Goal: Navigation & Orientation: Find specific page/section

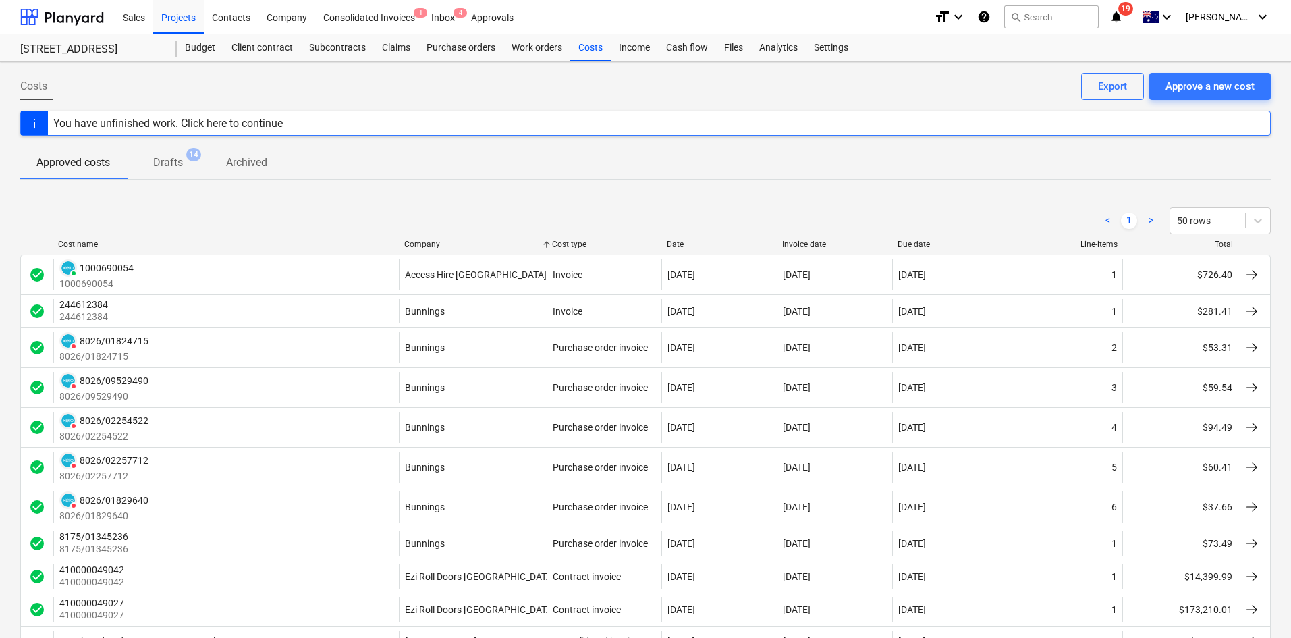
click at [359, 207] on div "< 1 > 50 rows" at bounding box center [645, 221] width 1251 height 38
click at [388, 16] on div "Consolidated Invoices 1" at bounding box center [369, 16] width 108 height 34
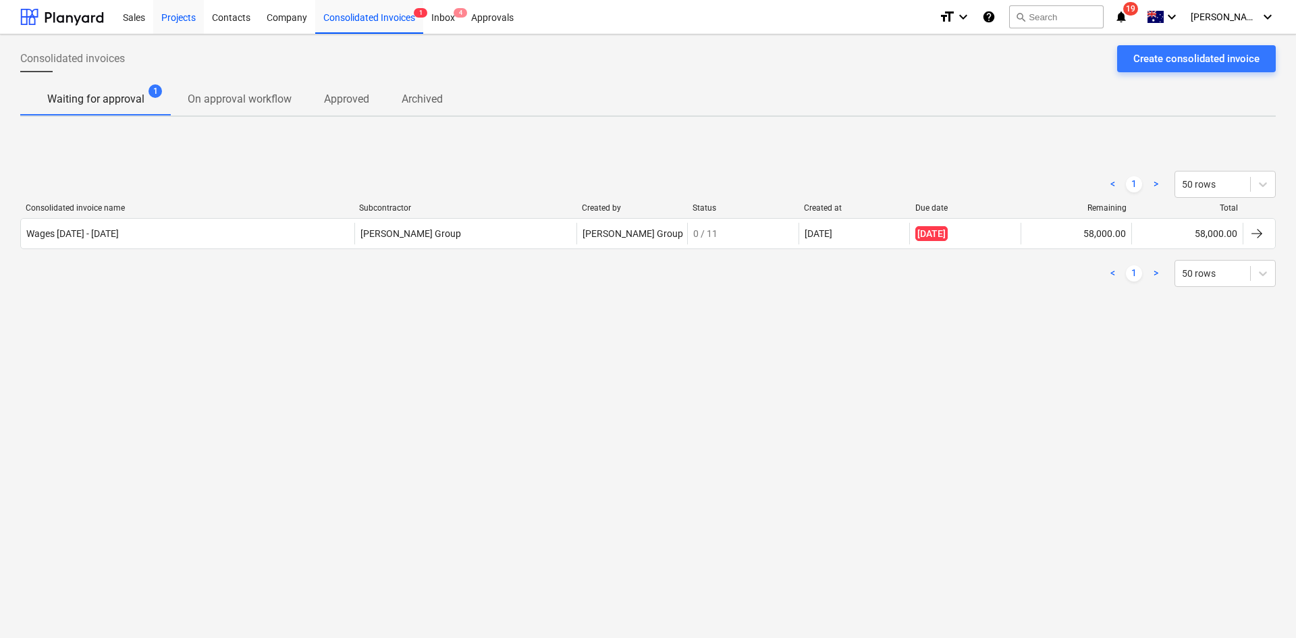
click at [181, 16] on div "Projects" at bounding box center [178, 16] width 51 height 34
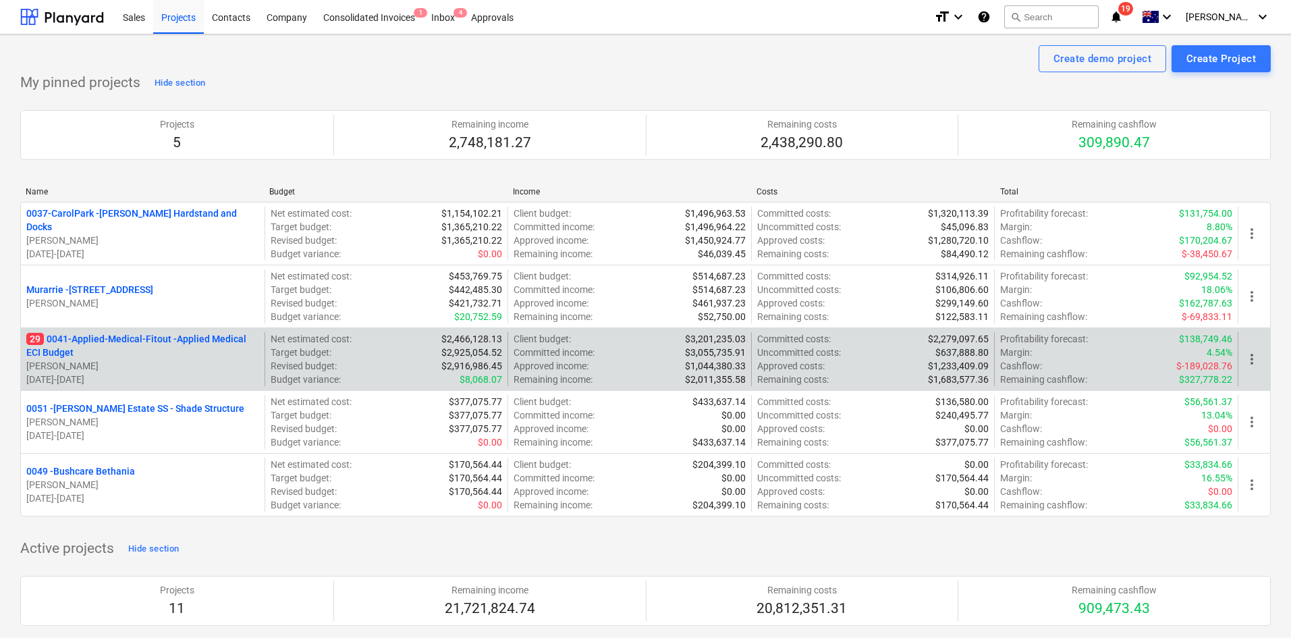
click at [139, 341] on p "29 0041-Applied-Medical-Fitout - Applied Medical ECI Budget" at bounding box center [142, 345] width 233 height 27
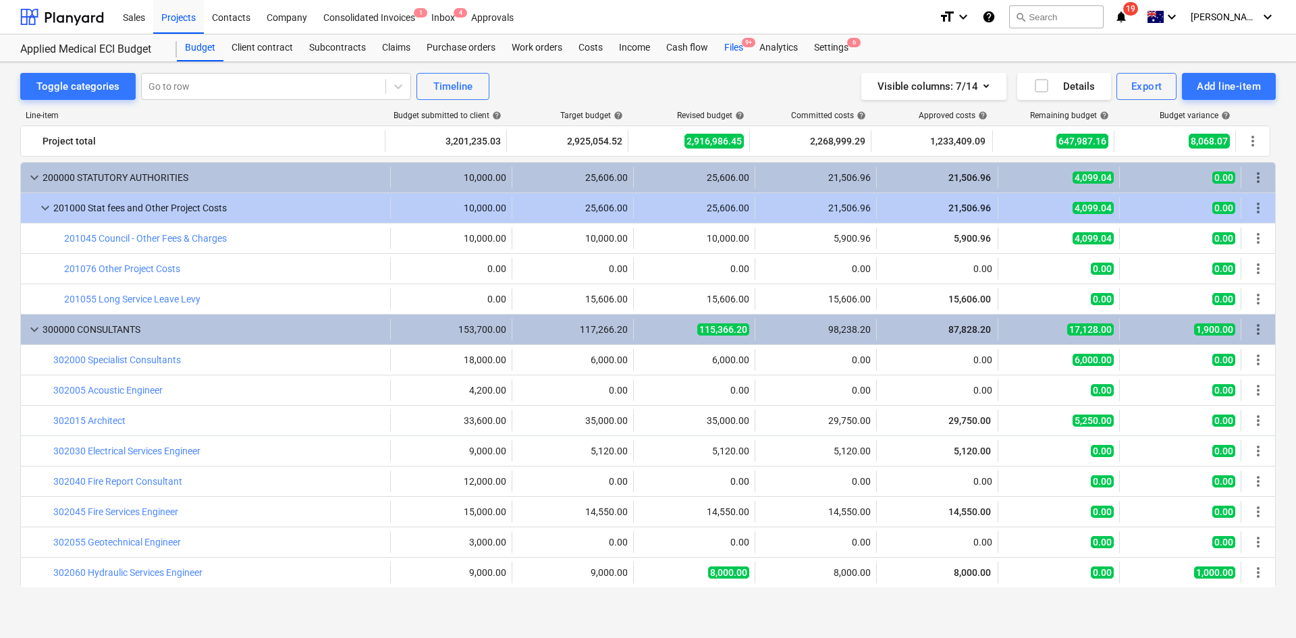
click at [740, 48] on div "Files 9+" at bounding box center [733, 47] width 35 height 27
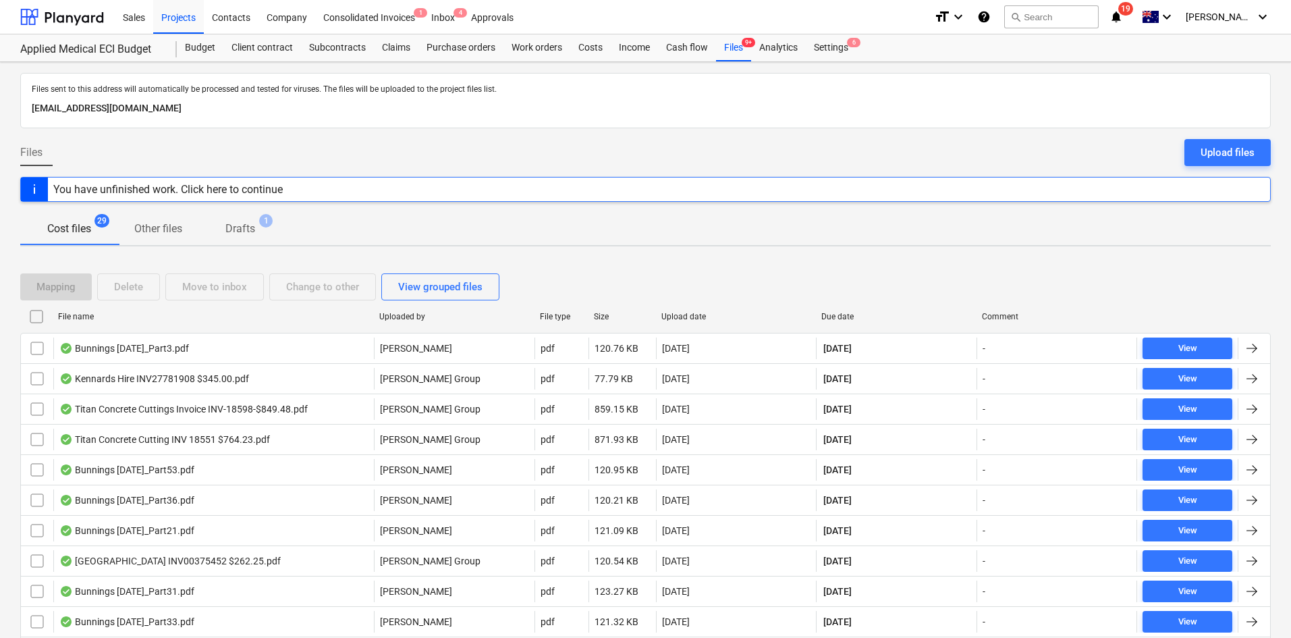
click at [684, 321] on div "Upload date" at bounding box center [736, 317] width 161 height 22
checkbox input "false"
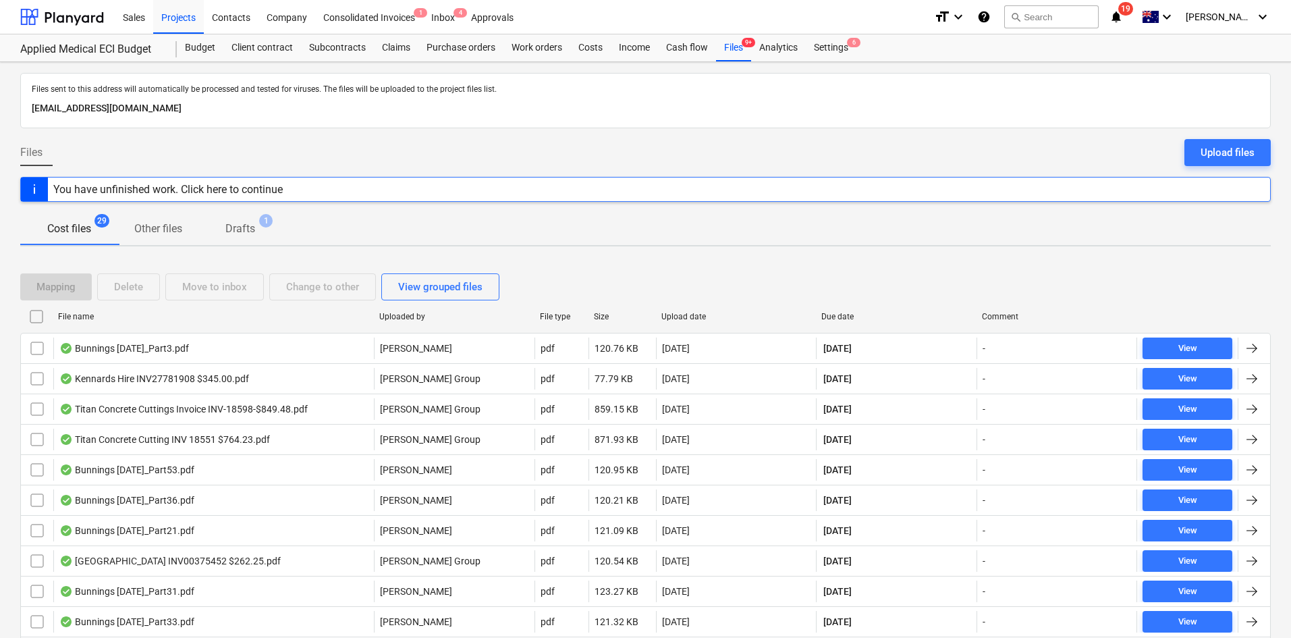
checkbox input "false"
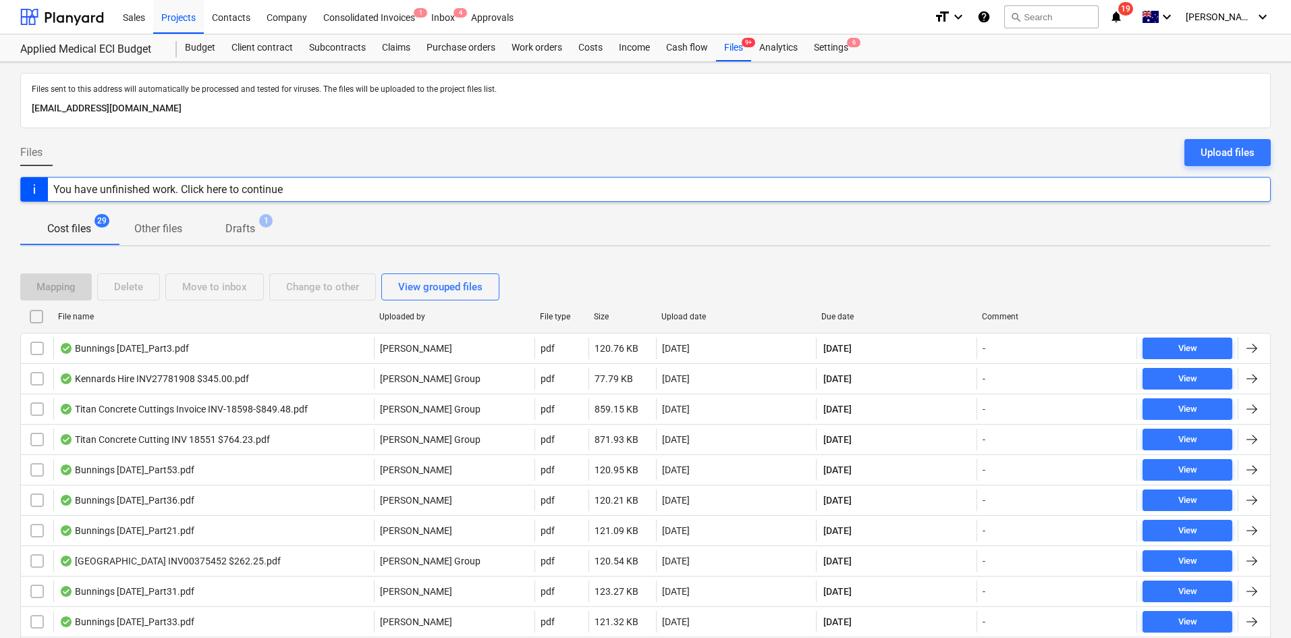
checkbox input "false"
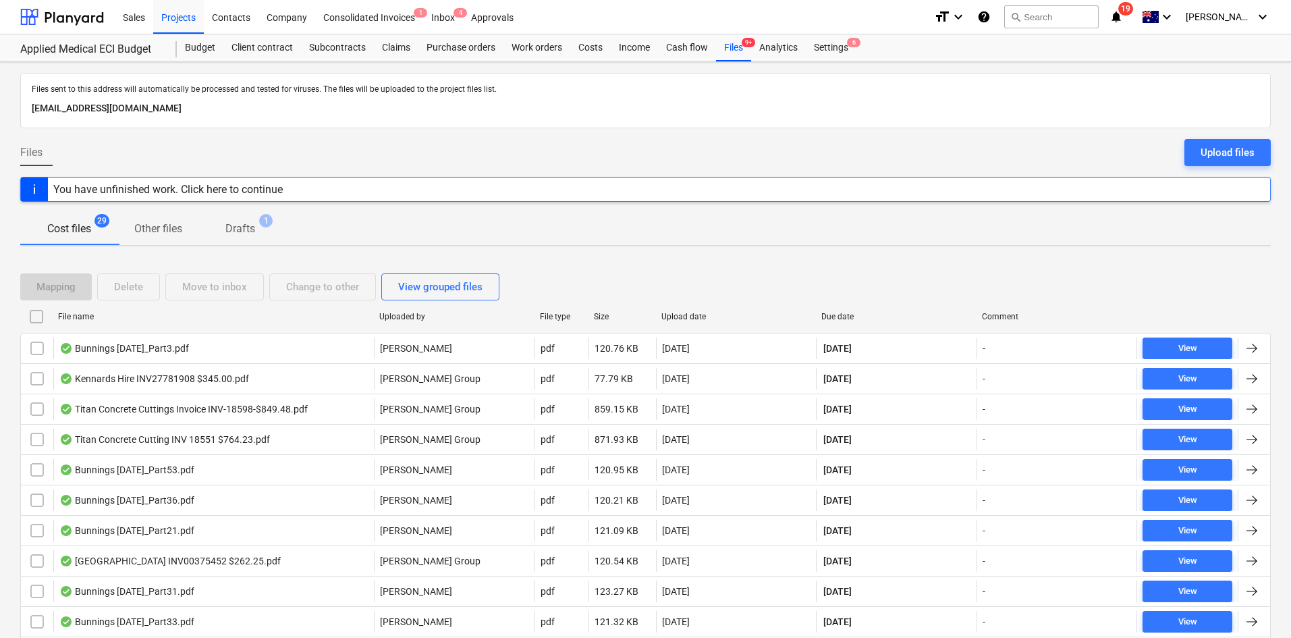
checkbox input "false"
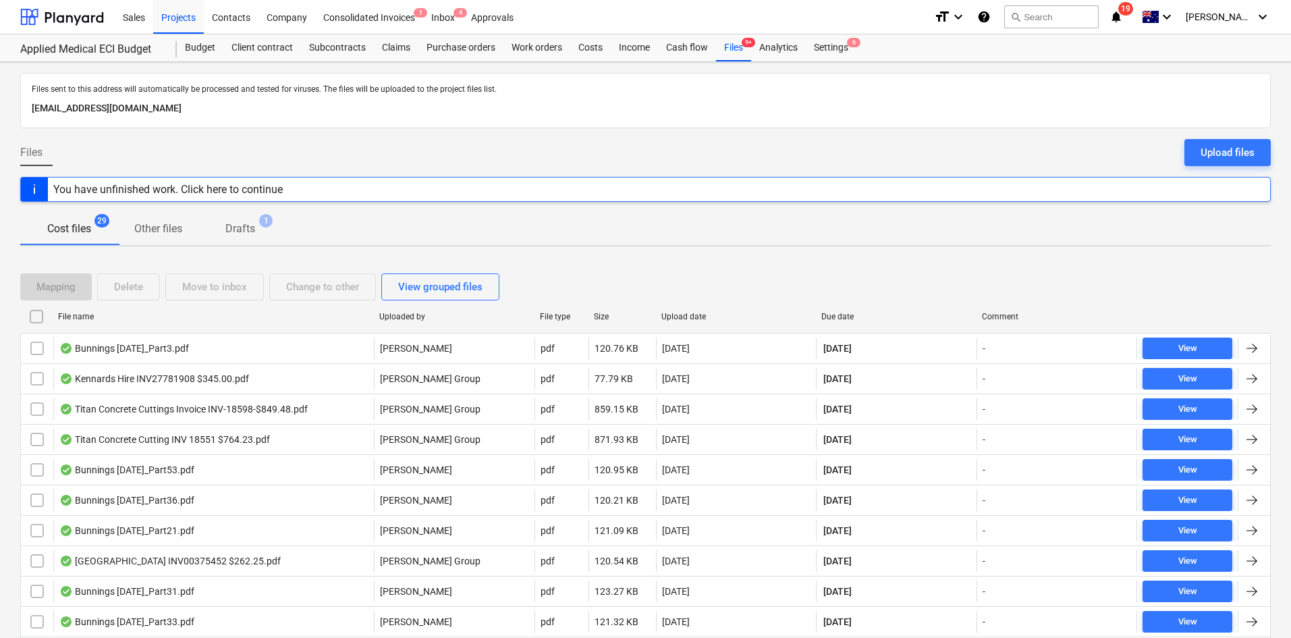
checkbox input "false"
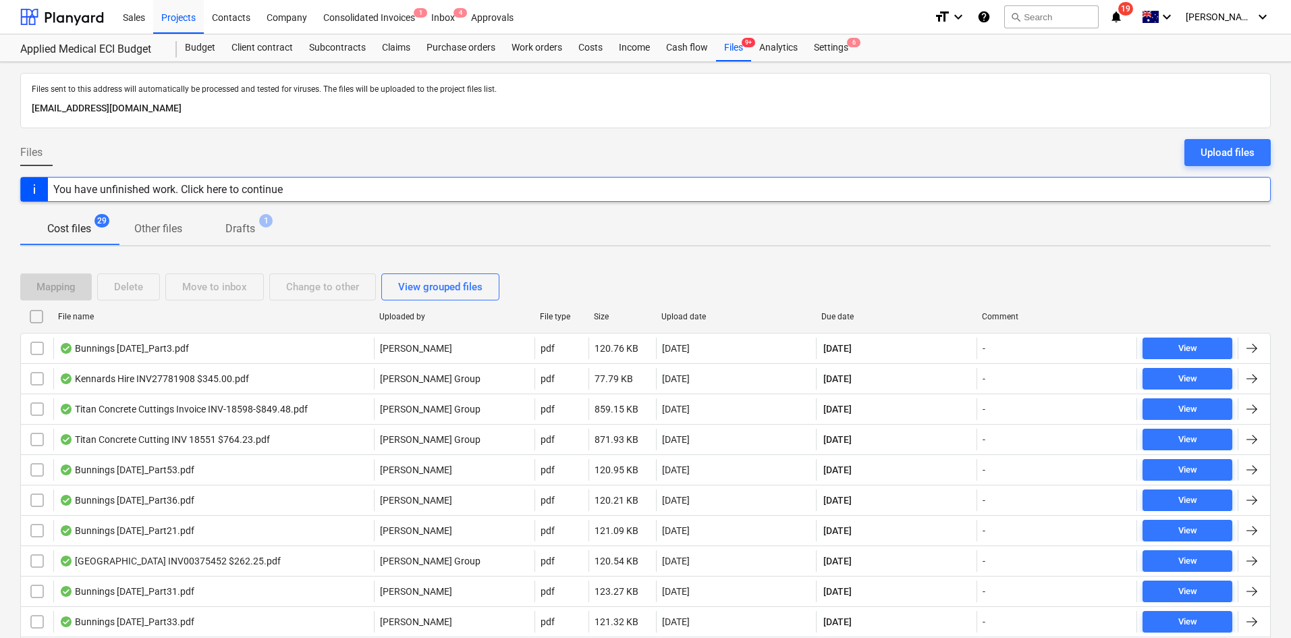
checkbox input "false"
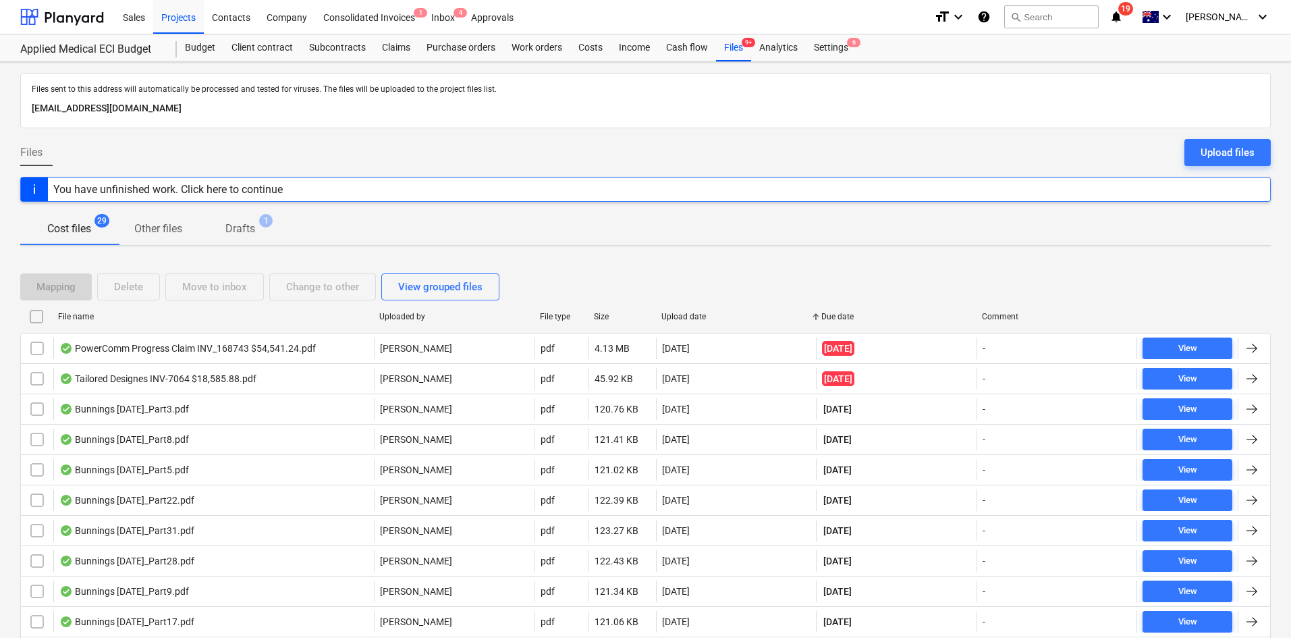
click at [701, 322] on div "Upload date" at bounding box center [736, 317] width 161 height 22
checkbox input "false"
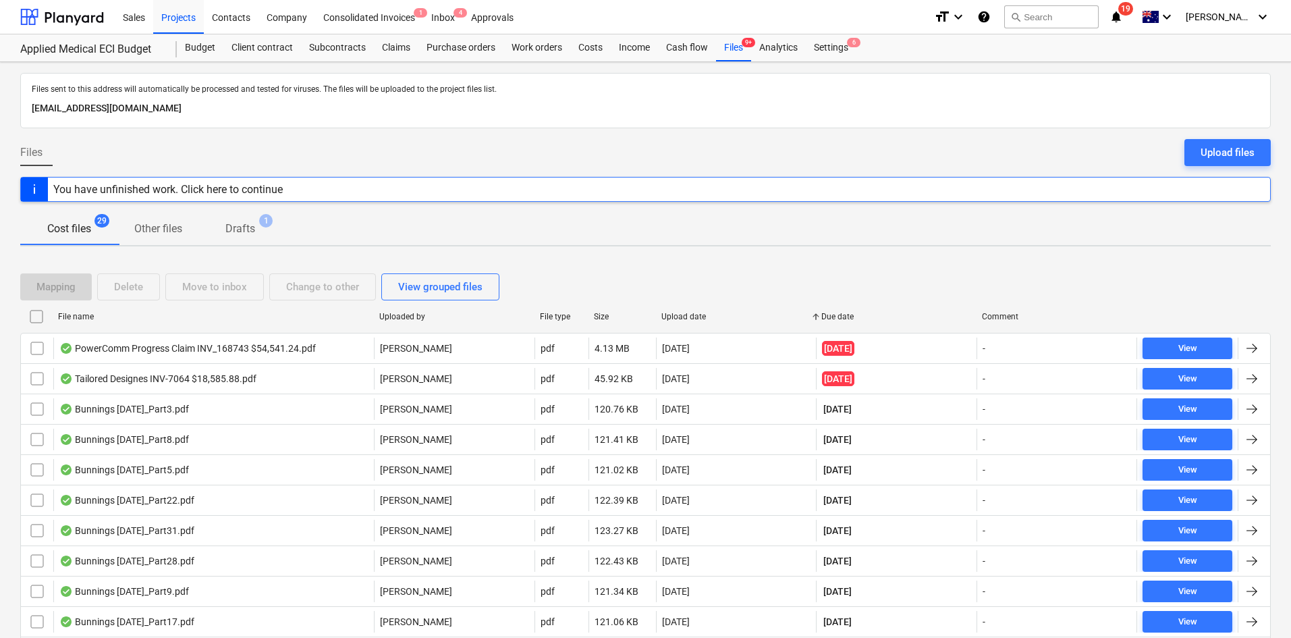
checkbox input "false"
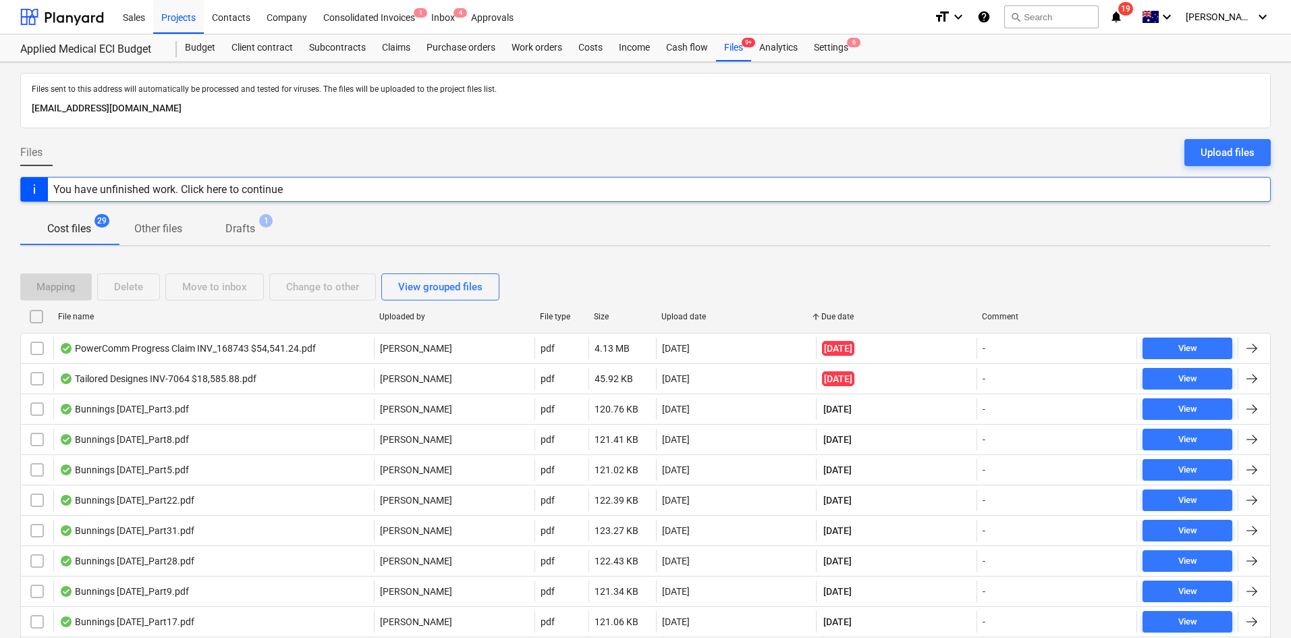
checkbox input "false"
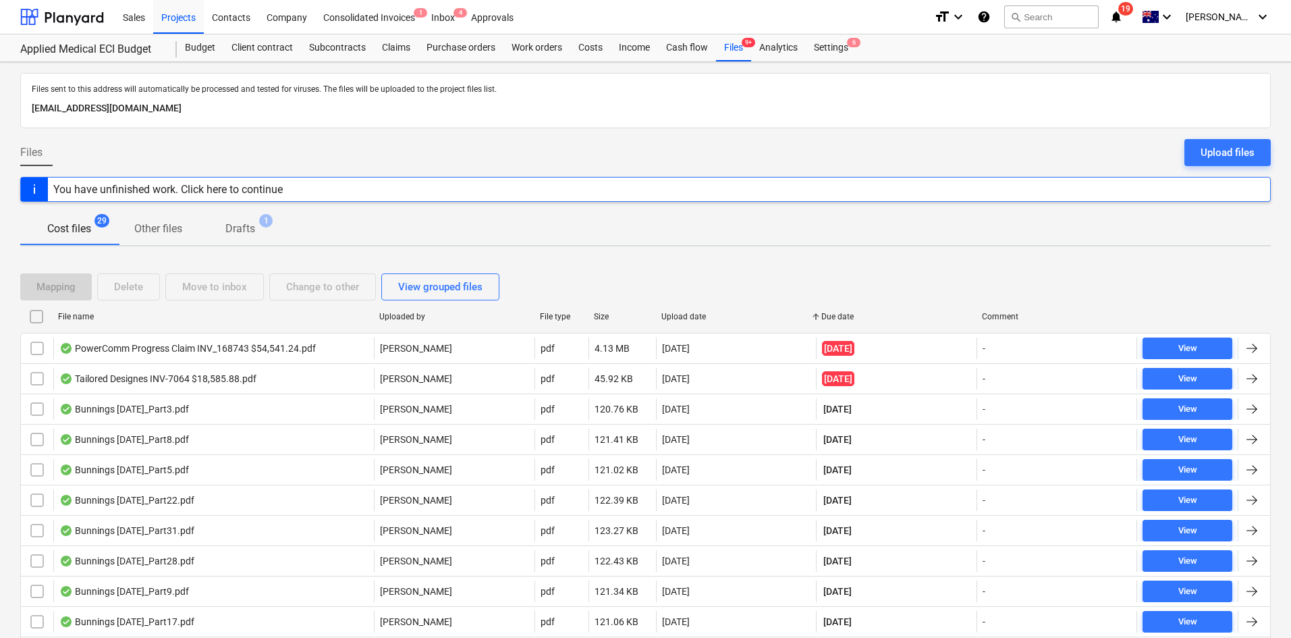
checkbox input "false"
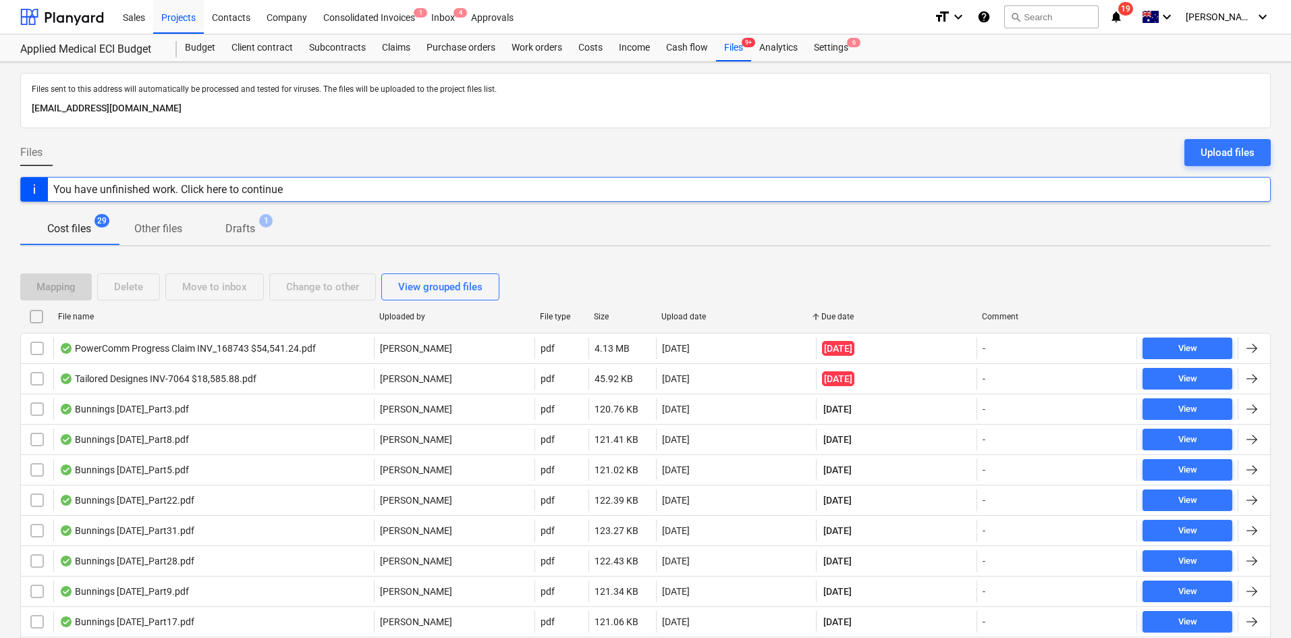
checkbox input "false"
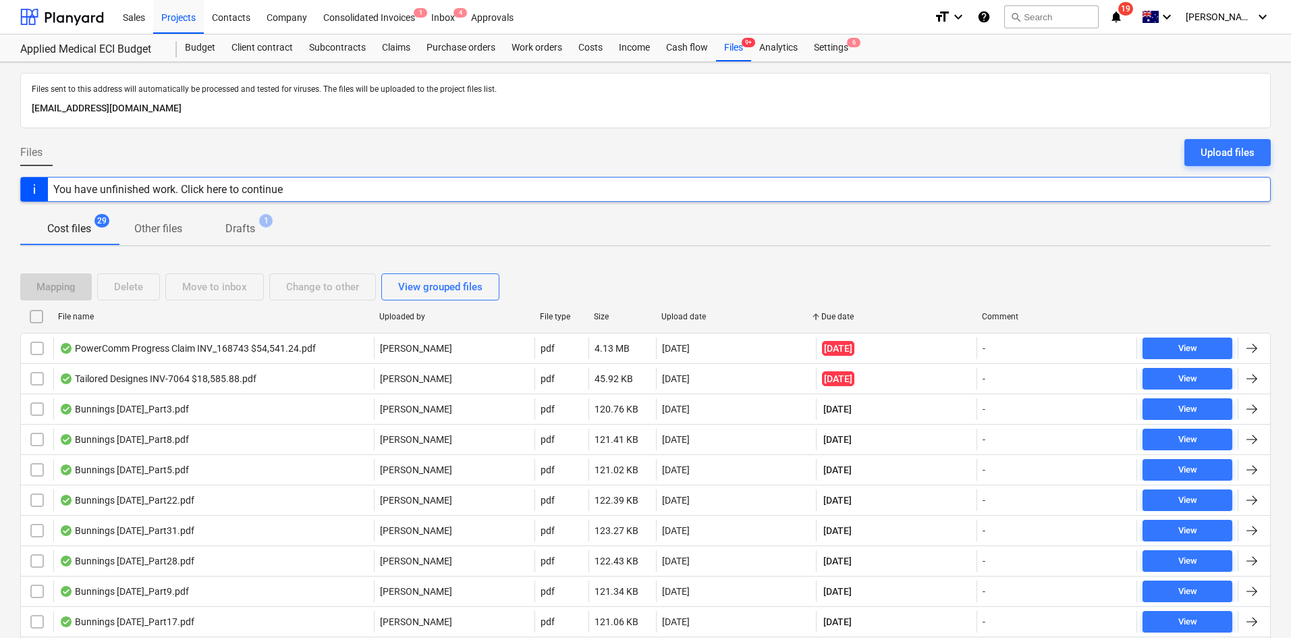
checkbox input "false"
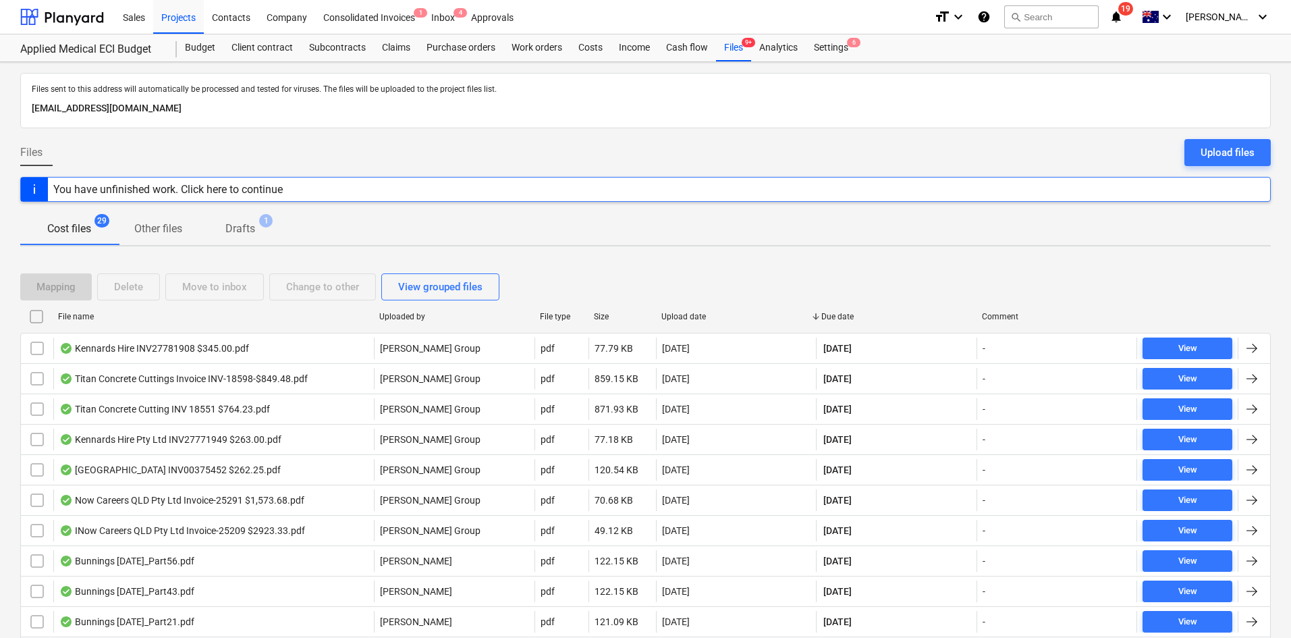
click at [700, 321] on div "Upload date" at bounding box center [736, 316] width 150 height 9
checkbox input "false"
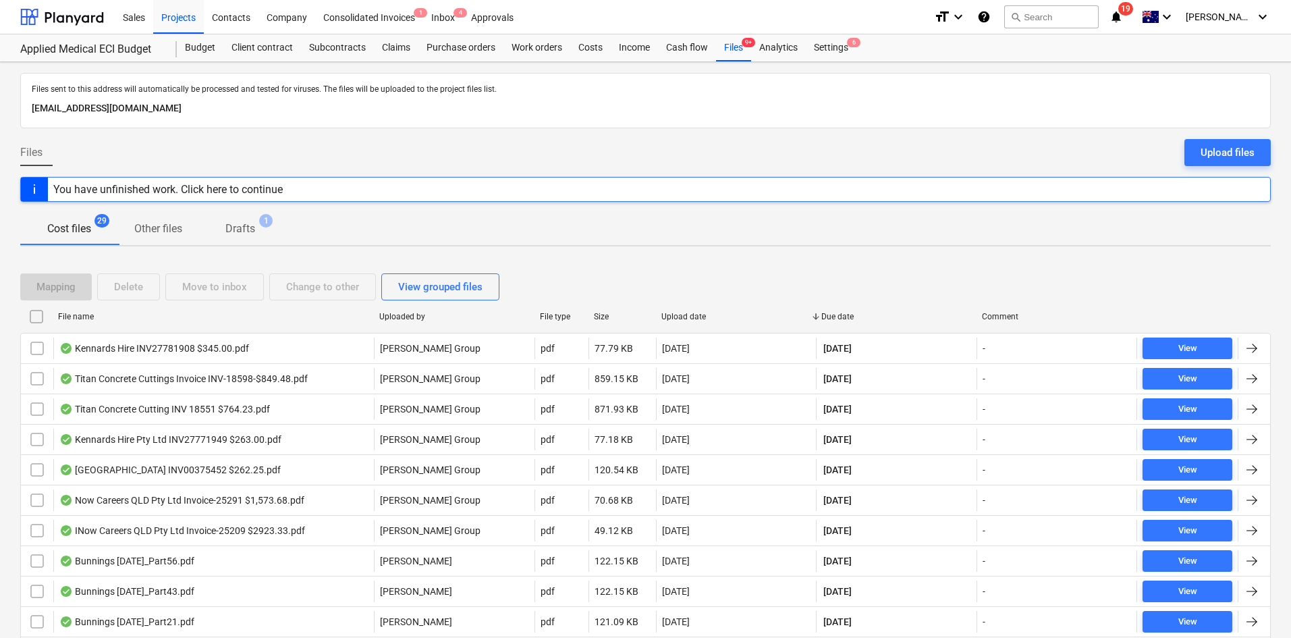
checkbox input "false"
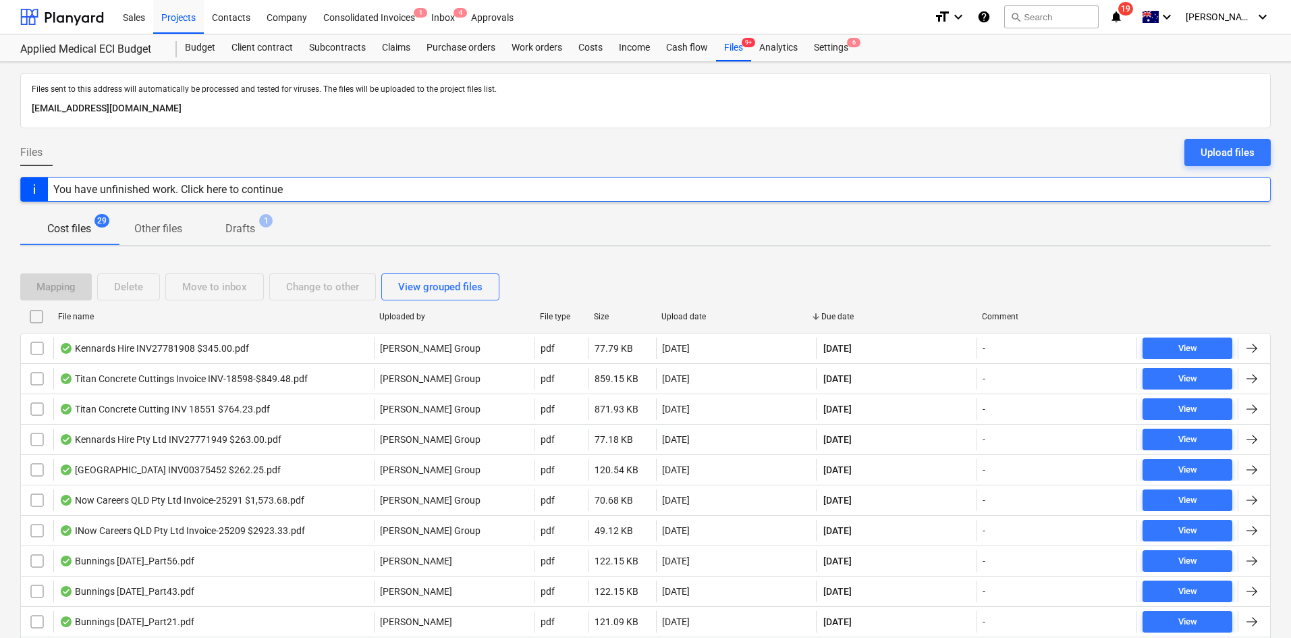
checkbox input "false"
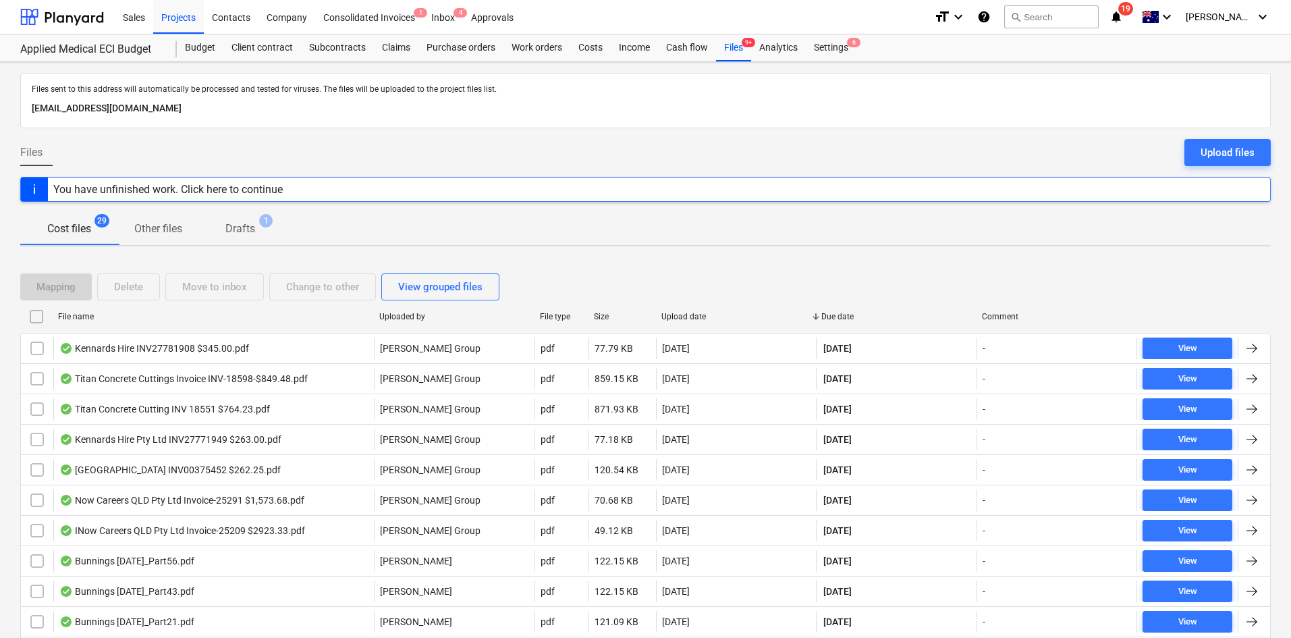
checkbox input "false"
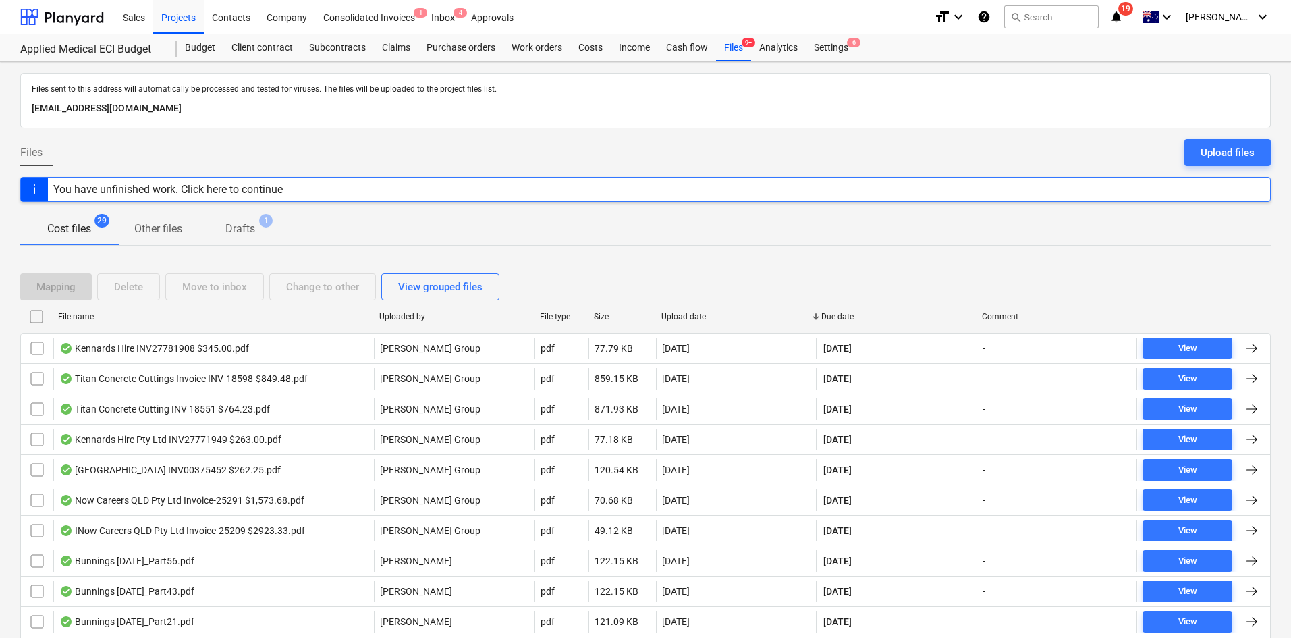
checkbox input "false"
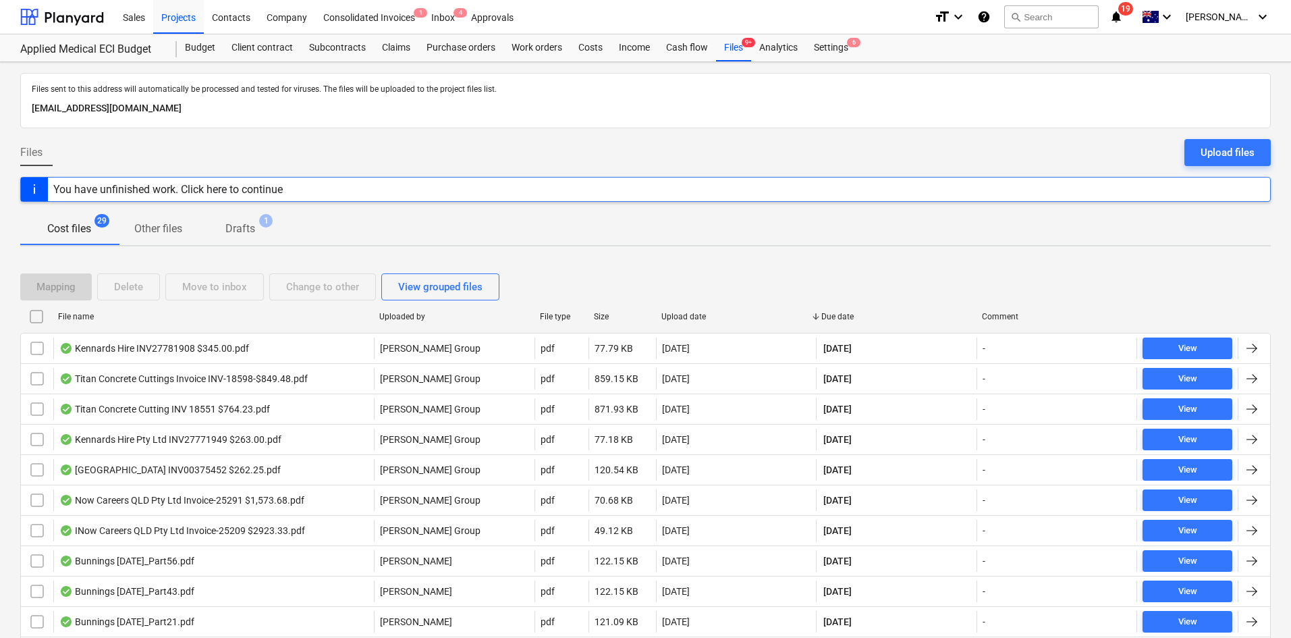
checkbox input "false"
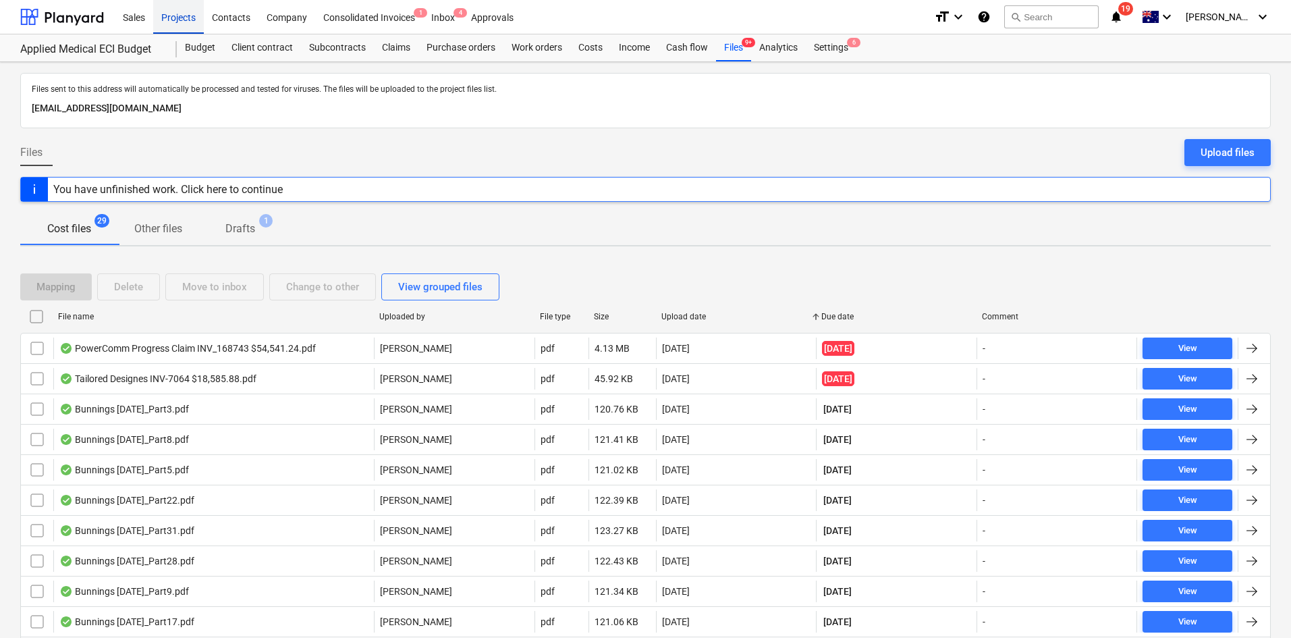
click at [195, 24] on div "Projects" at bounding box center [178, 16] width 51 height 34
